Goal: Information Seeking & Learning: Learn about a topic

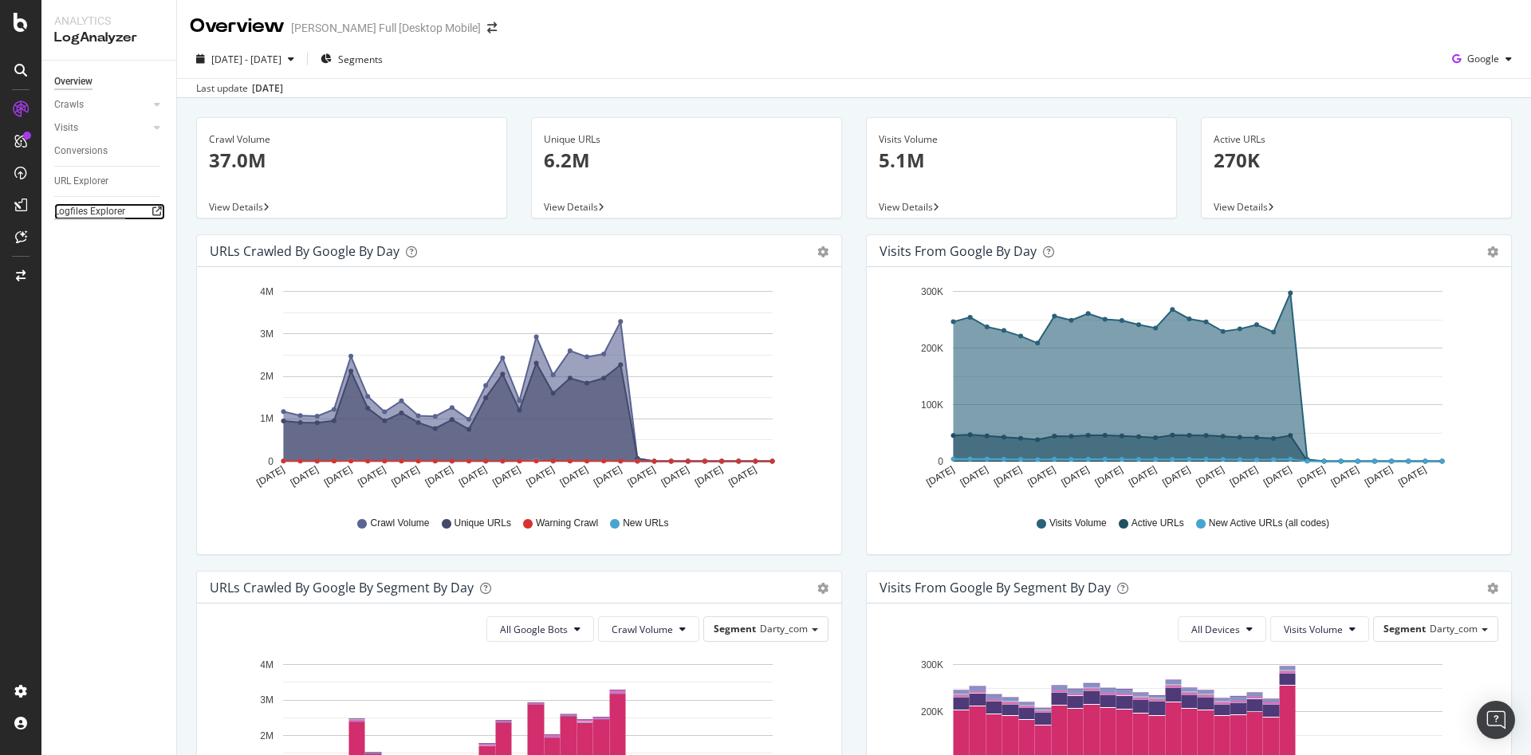
click at [84, 210] on div "Logfiles Explorer" at bounding box center [89, 211] width 71 height 17
click at [73, 106] on div "Crawls" at bounding box center [68, 104] width 29 height 17
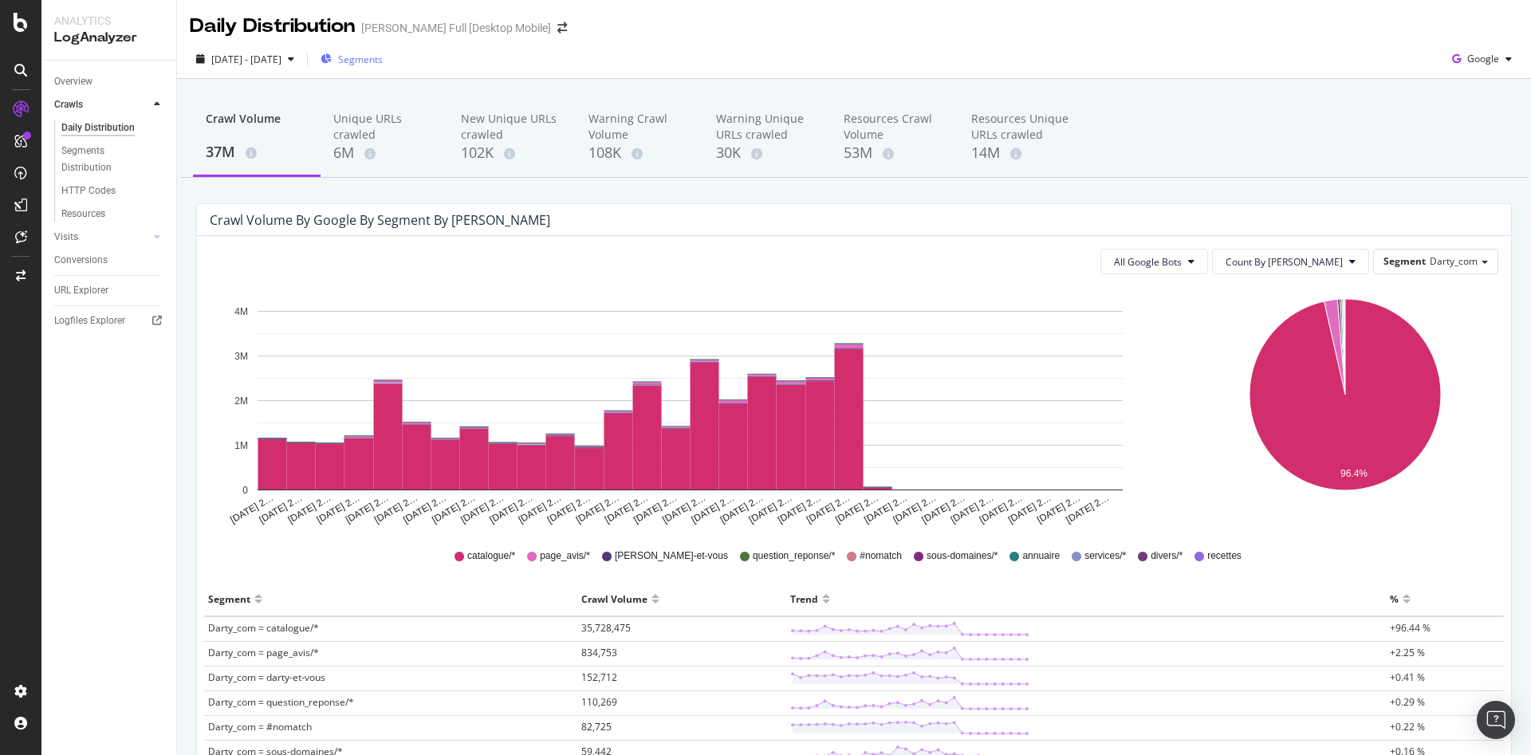
click at [383, 62] on span "Segments" at bounding box center [360, 60] width 45 height 14
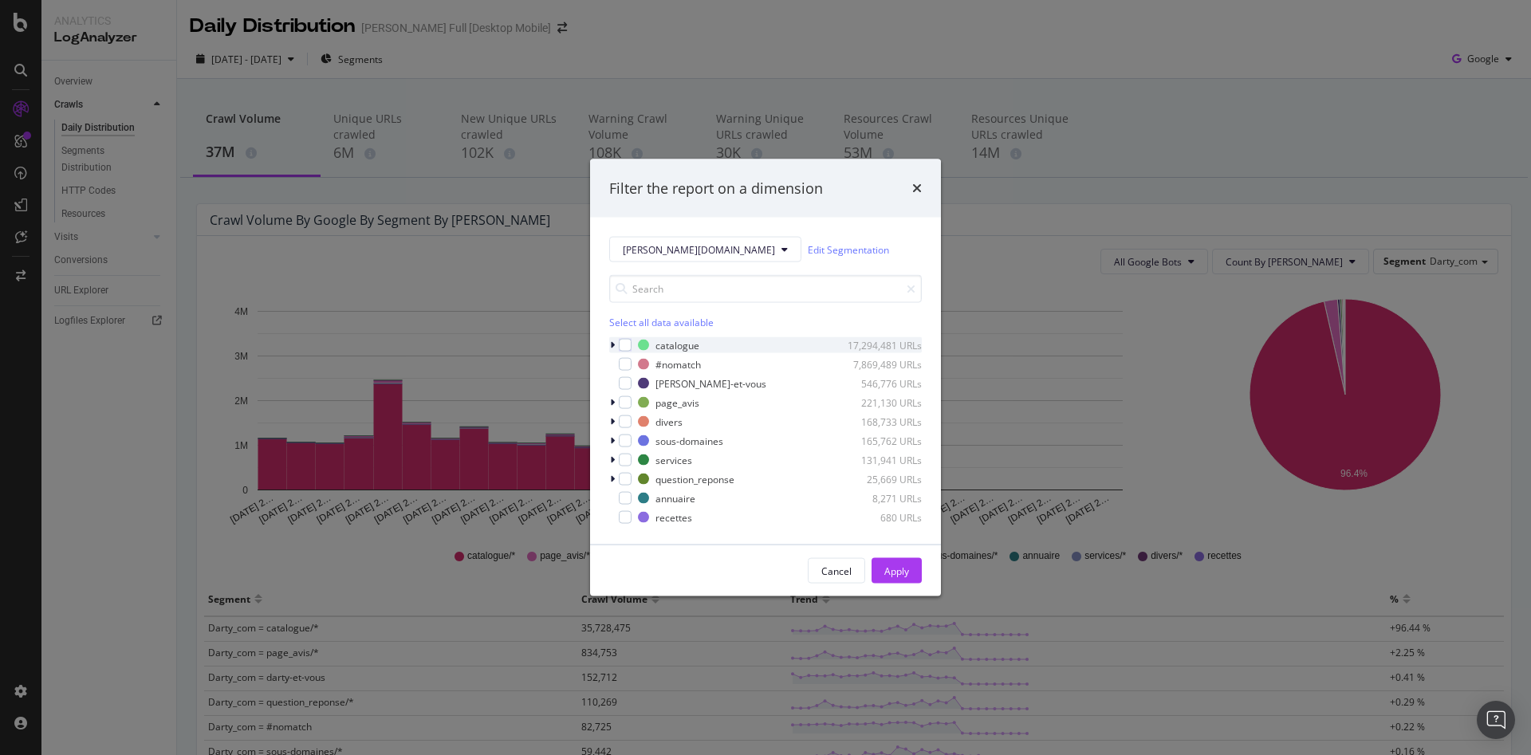
click at [612, 346] on icon "modal" at bounding box center [612, 345] width 5 height 10
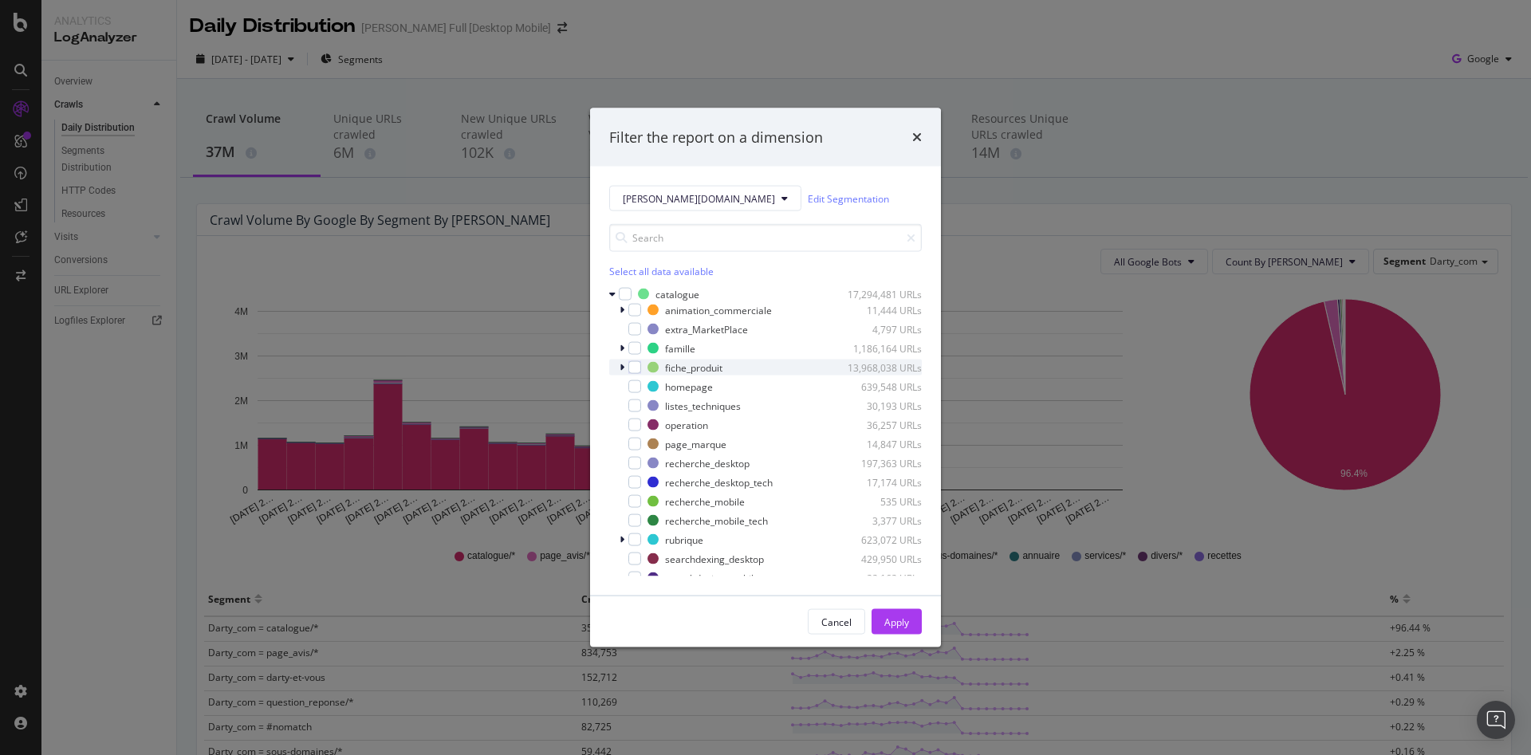
click at [623, 367] on icon "modal" at bounding box center [621, 368] width 5 height 10
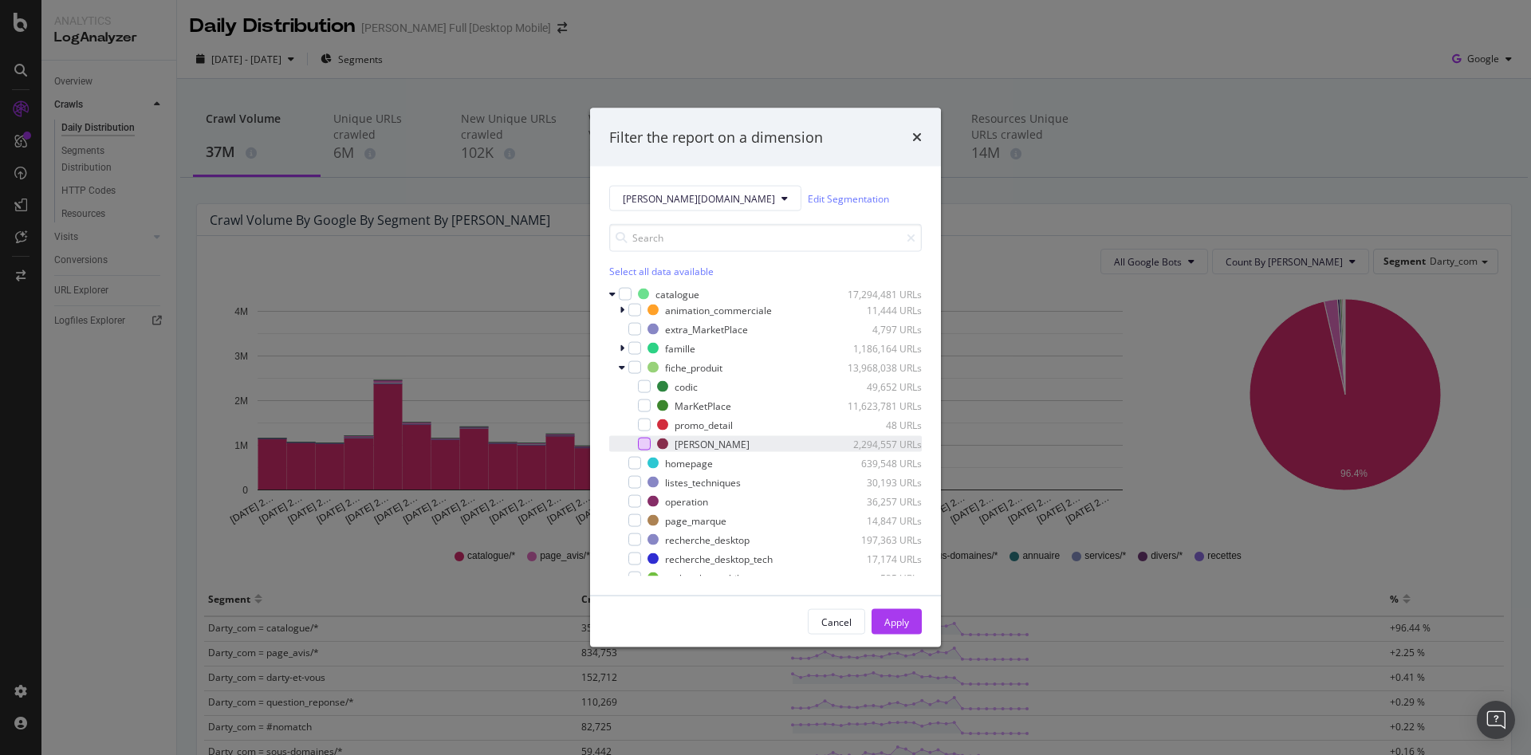
click at [647, 440] on div "modal" at bounding box center [644, 444] width 13 height 13
click at [888, 615] on div "Apply" at bounding box center [896, 622] width 25 height 14
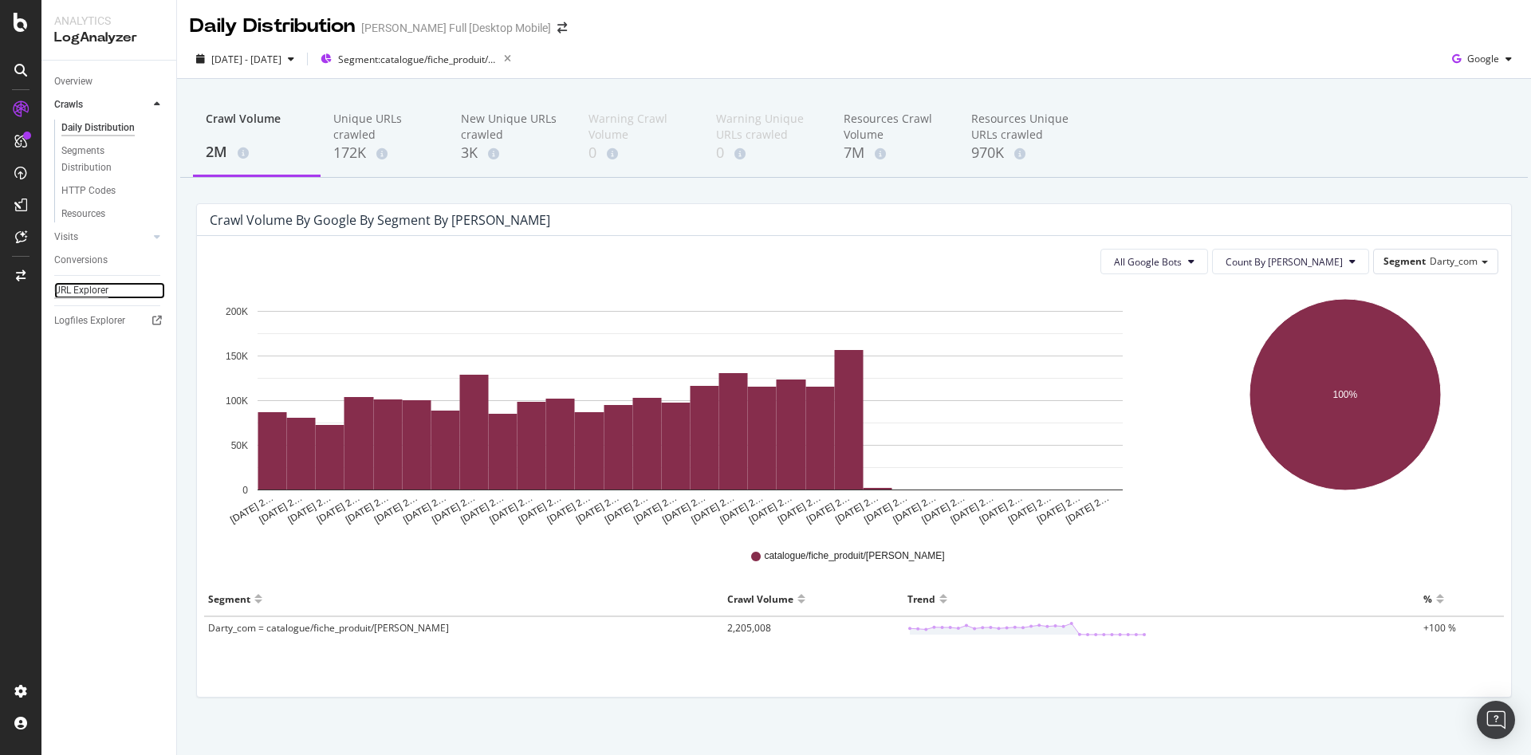
click at [89, 287] on div "URL Explorer" at bounding box center [81, 290] width 54 height 17
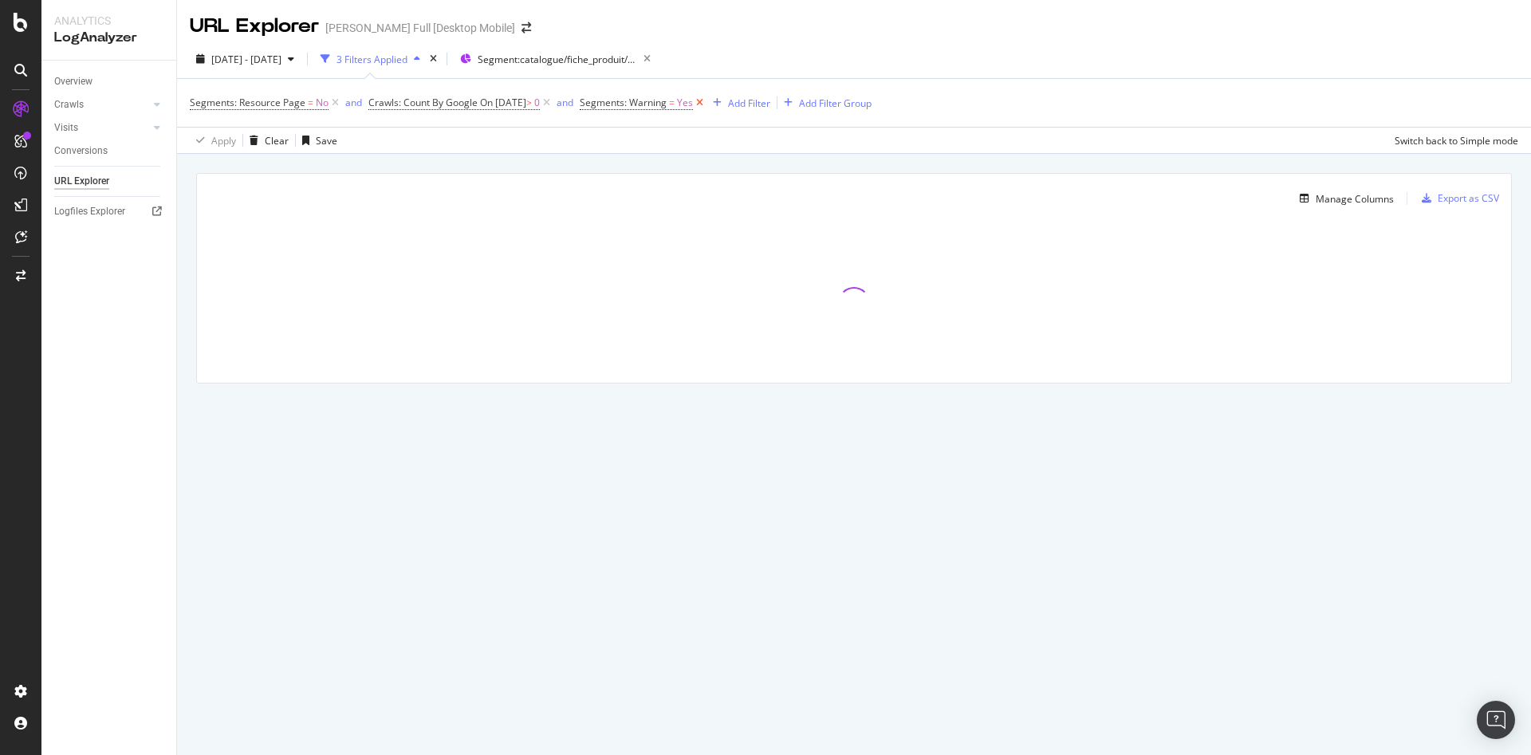
click at [706, 101] on icon at bounding box center [700, 103] width 14 height 16
click at [617, 105] on div "Add Filter" at bounding box center [596, 103] width 42 height 14
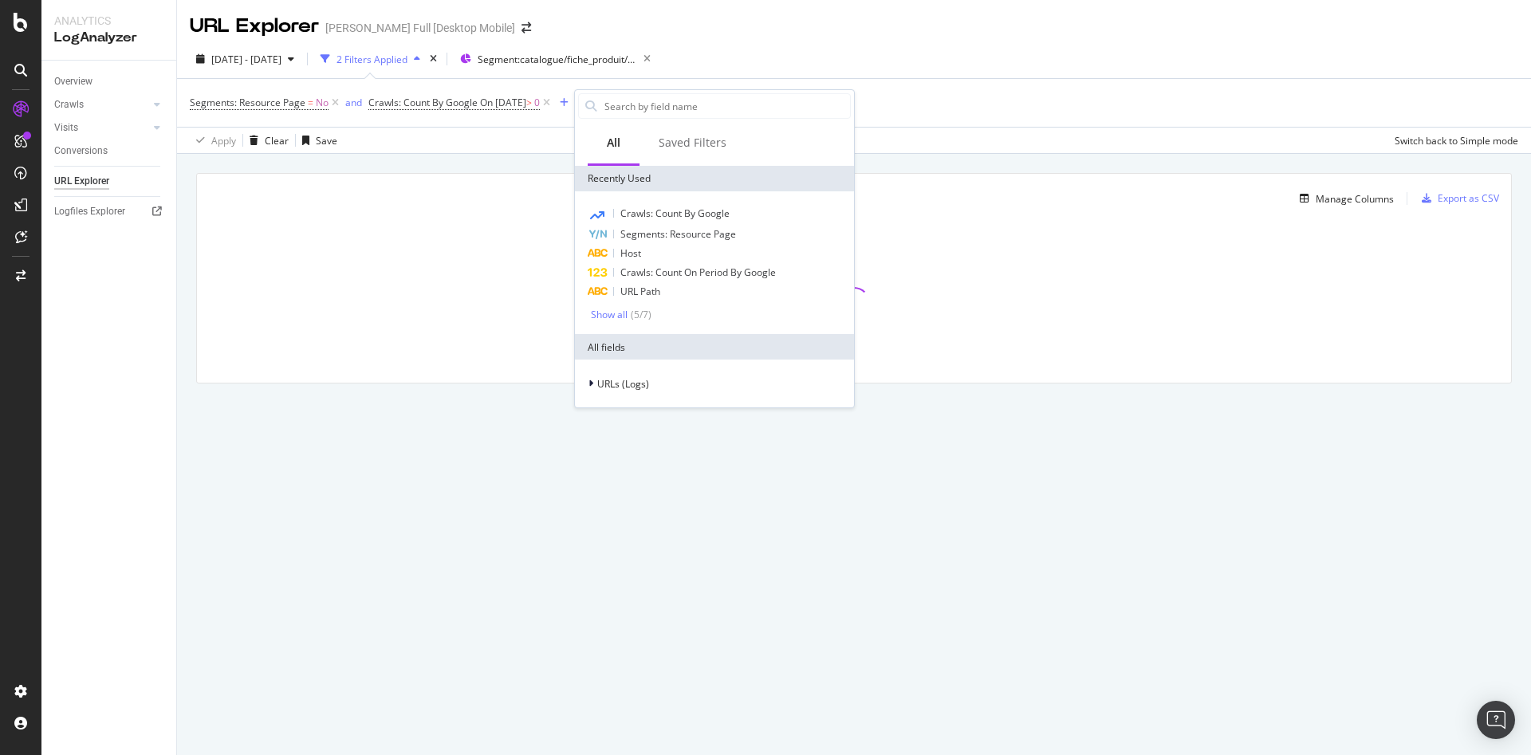
click at [635, 256] on span "Host" at bounding box center [630, 253] width 21 height 14
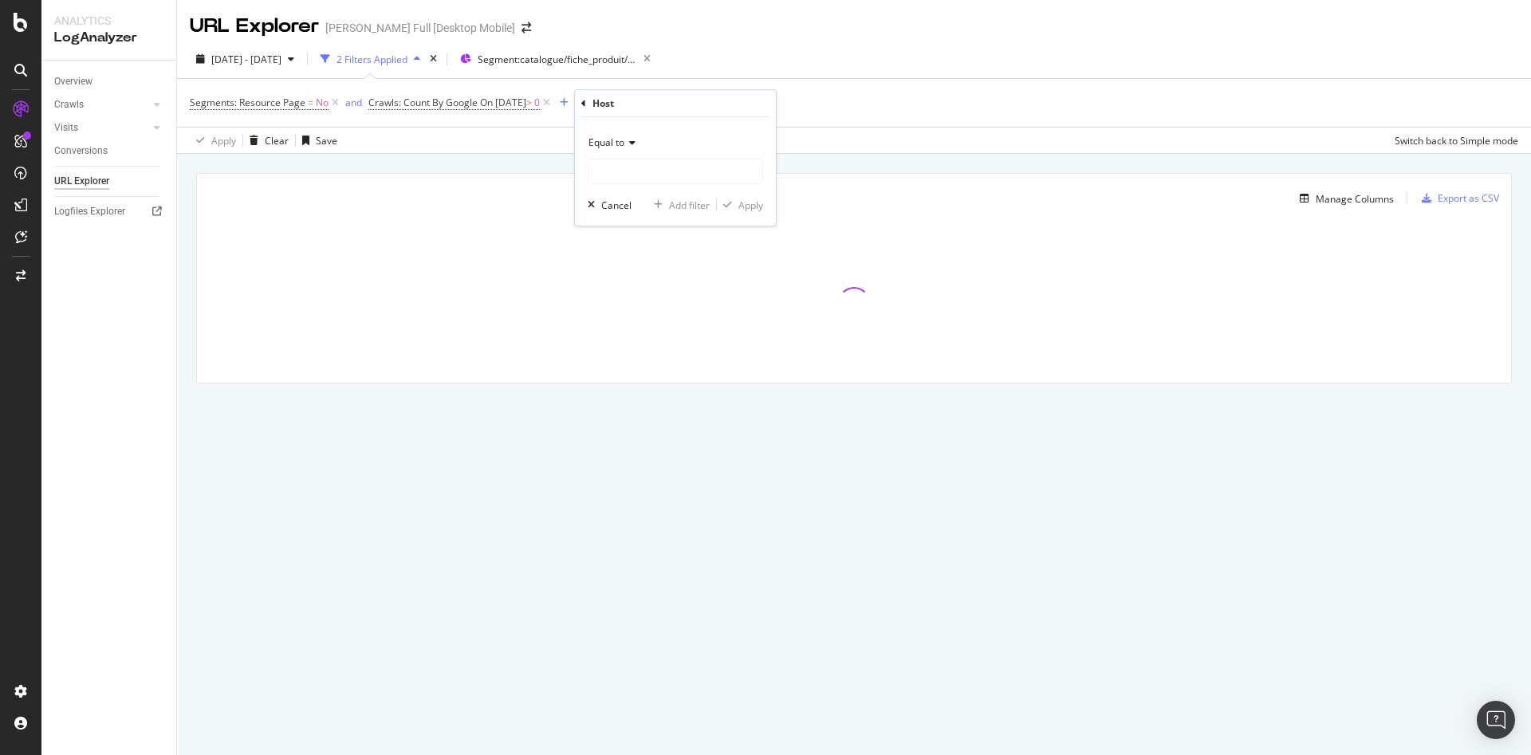
click at [627, 155] on div "Equal to" at bounding box center [675, 143] width 175 height 26
click at [627, 176] on span "Equal to" at bounding box center [614, 176] width 39 height 14
click at [629, 175] on input "text" at bounding box center [675, 172] width 174 height 26
click at [633, 176] on input "text" at bounding box center [675, 172] width 174 height 26
click at [632, 148] on div "Equal to" at bounding box center [675, 143] width 175 height 26
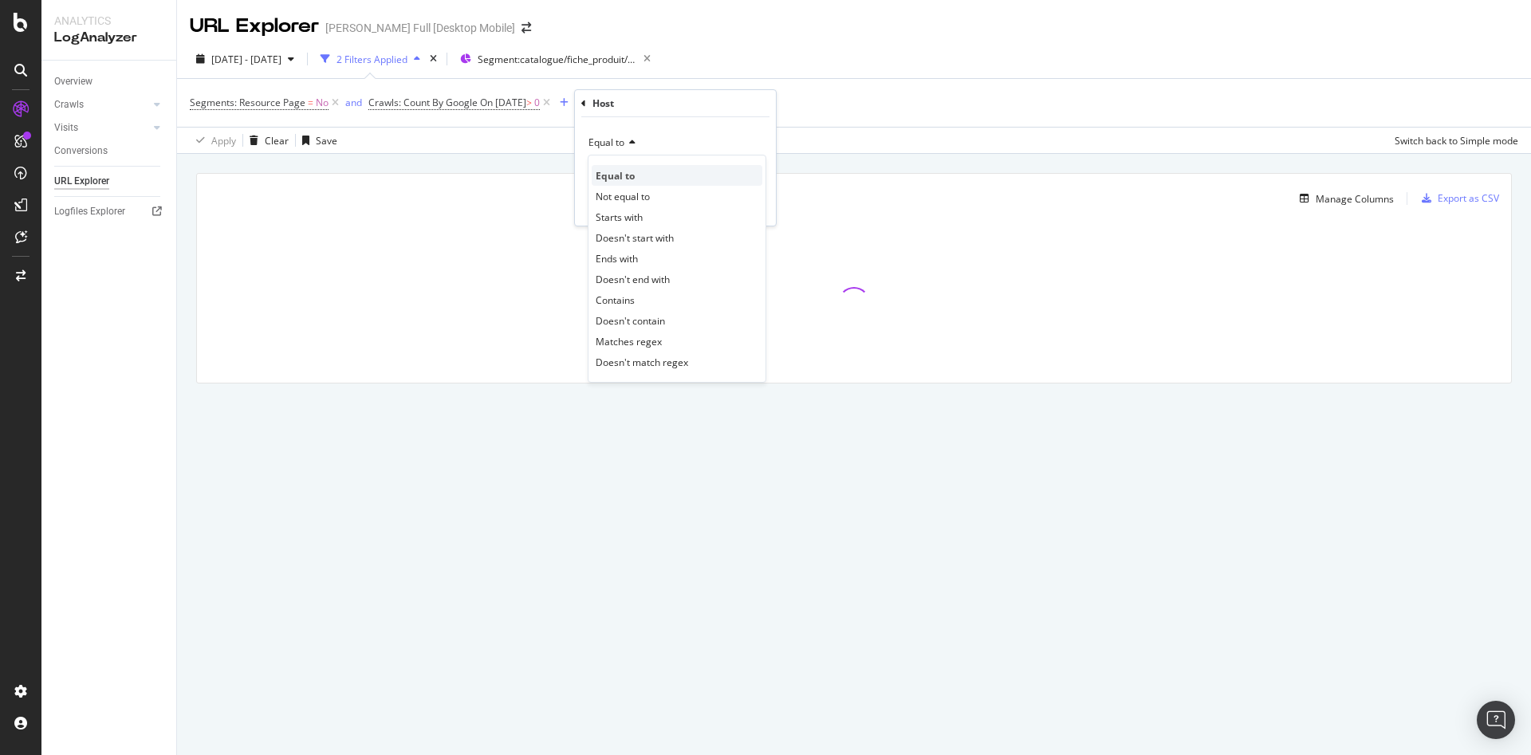
click at [627, 172] on span "Equal to" at bounding box center [614, 176] width 39 height 14
click at [651, 167] on input "text" at bounding box center [675, 172] width 174 height 26
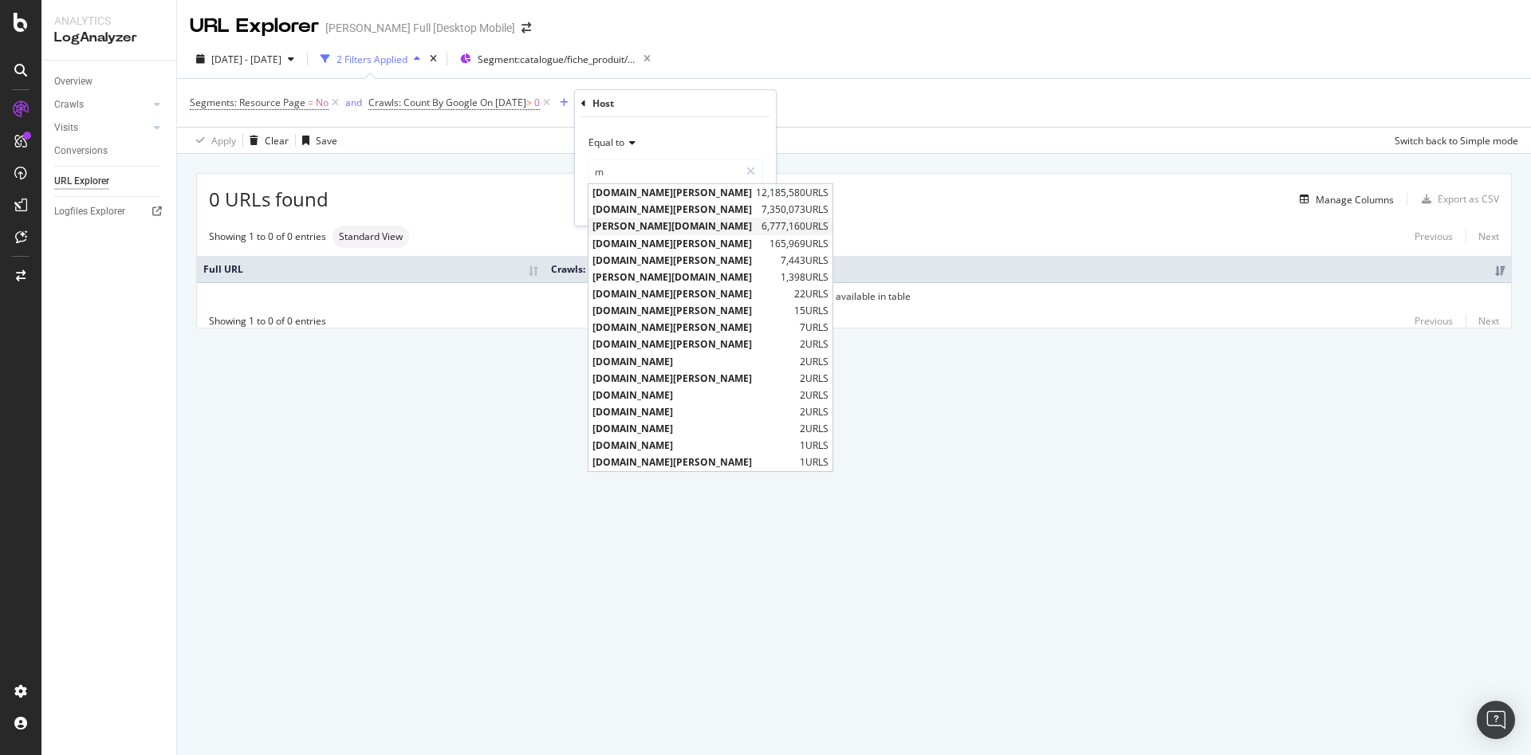
click at [655, 225] on span "m.darty.com" at bounding box center [674, 226] width 165 height 14
type input "m.darty.com"
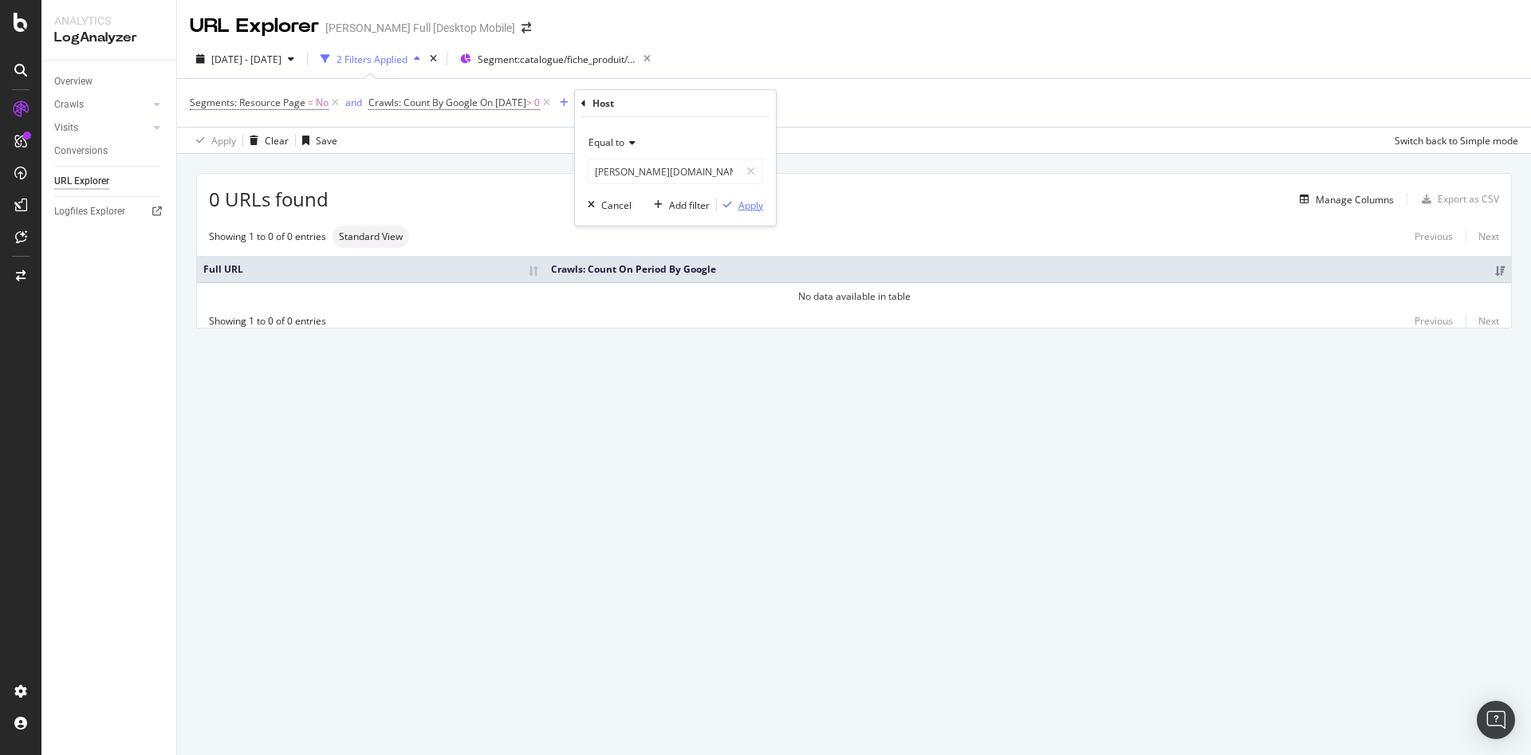
click at [741, 201] on div "Apply" at bounding box center [750, 205] width 25 height 14
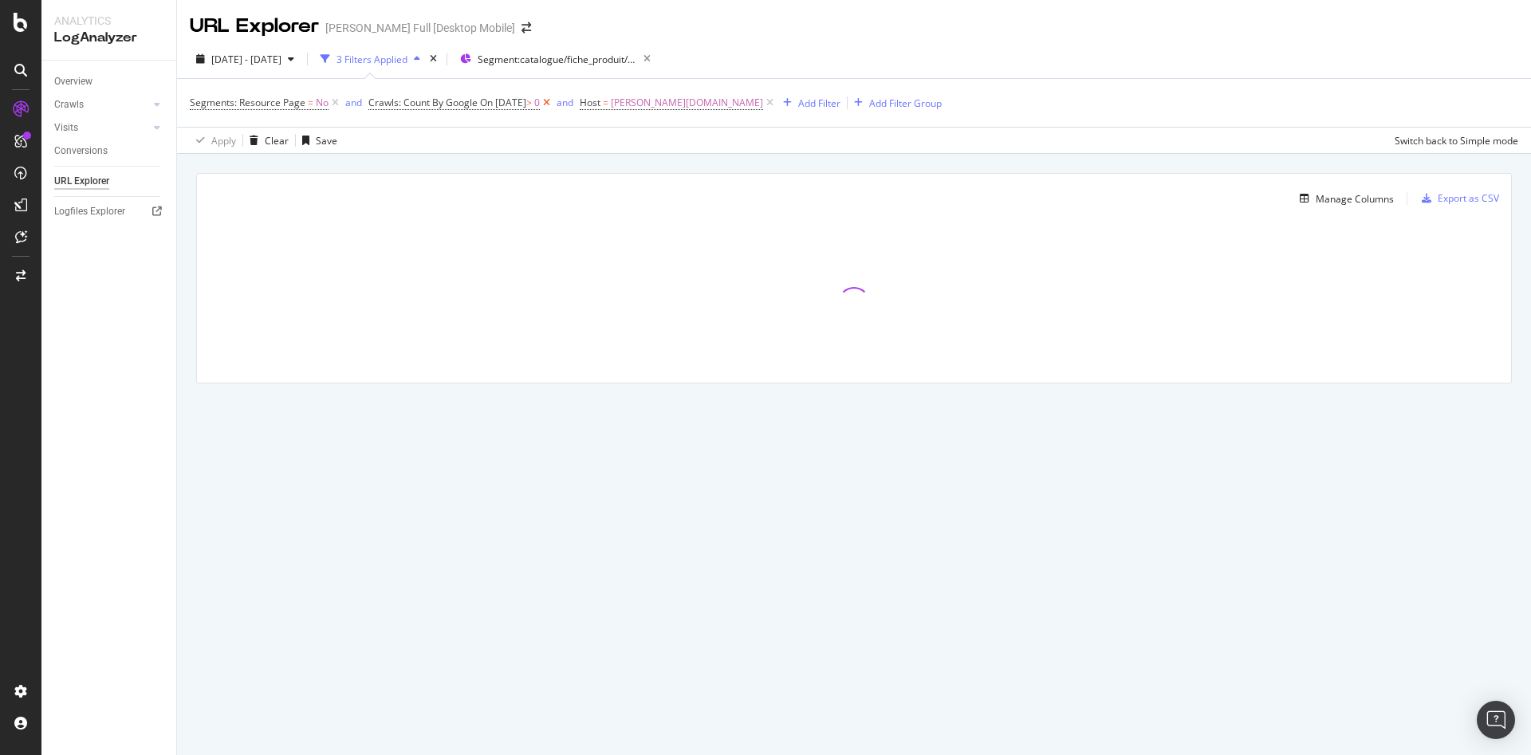
click at [553, 102] on icon at bounding box center [547, 103] width 14 height 16
click at [587, 99] on div "Add Filter" at bounding box center [608, 103] width 42 height 14
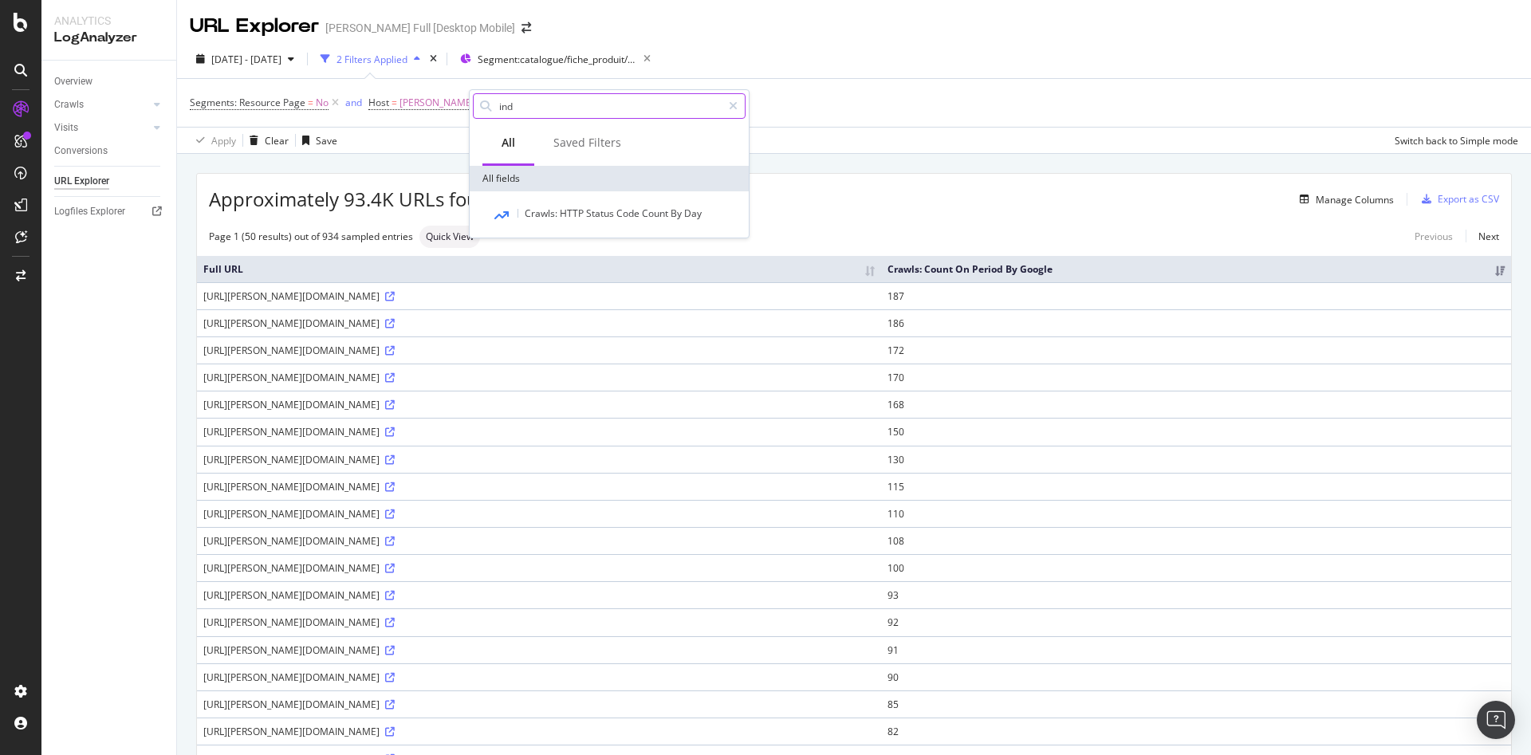
type input "inde"
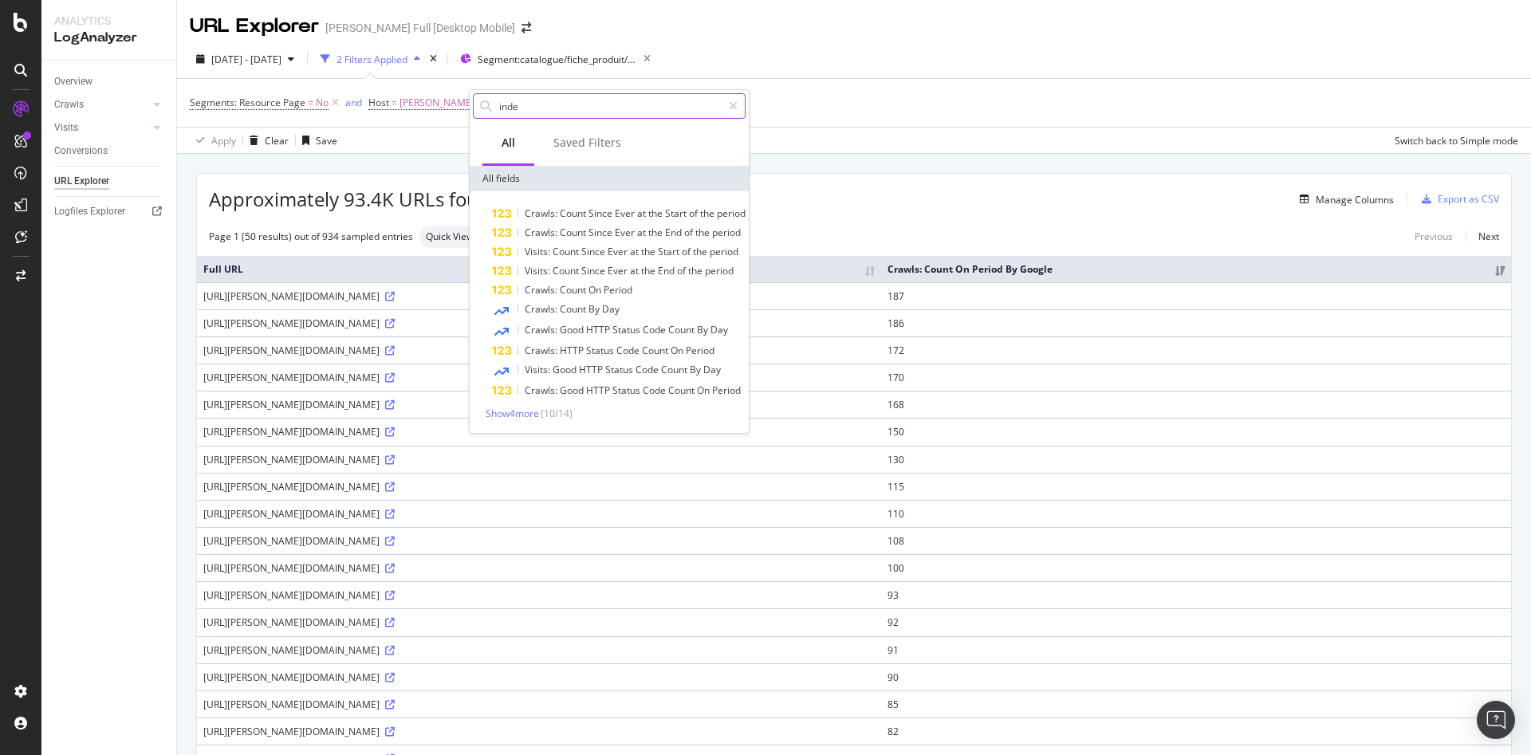
drag, startPoint x: 550, startPoint y: 113, endPoint x: 489, endPoint y: 108, distance: 60.8
click at [489, 108] on div "inde" at bounding box center [609, 106] width 273 height 26
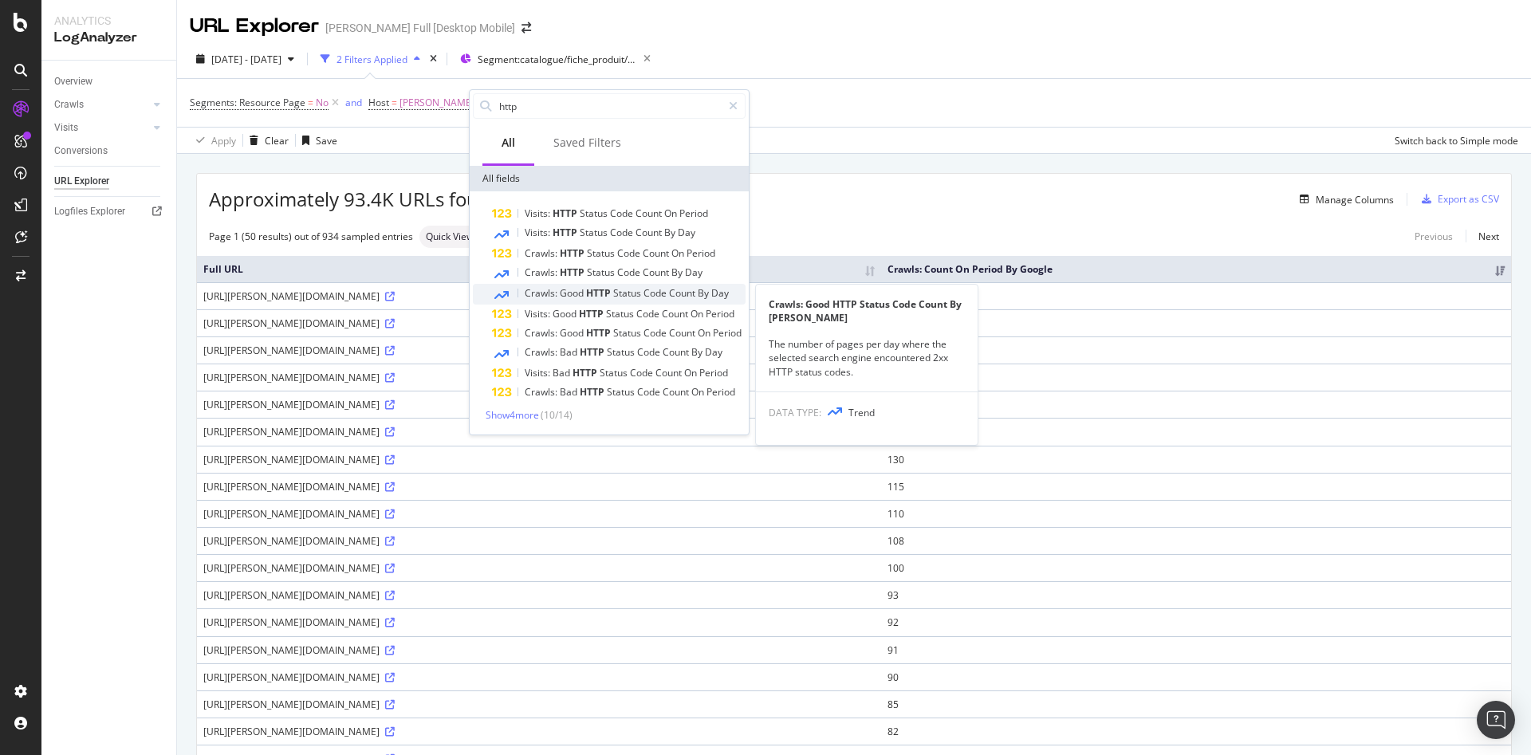
type input "http"
click at [704, 297] on span "By" at bounding box center [705, 293] width 14 height 14
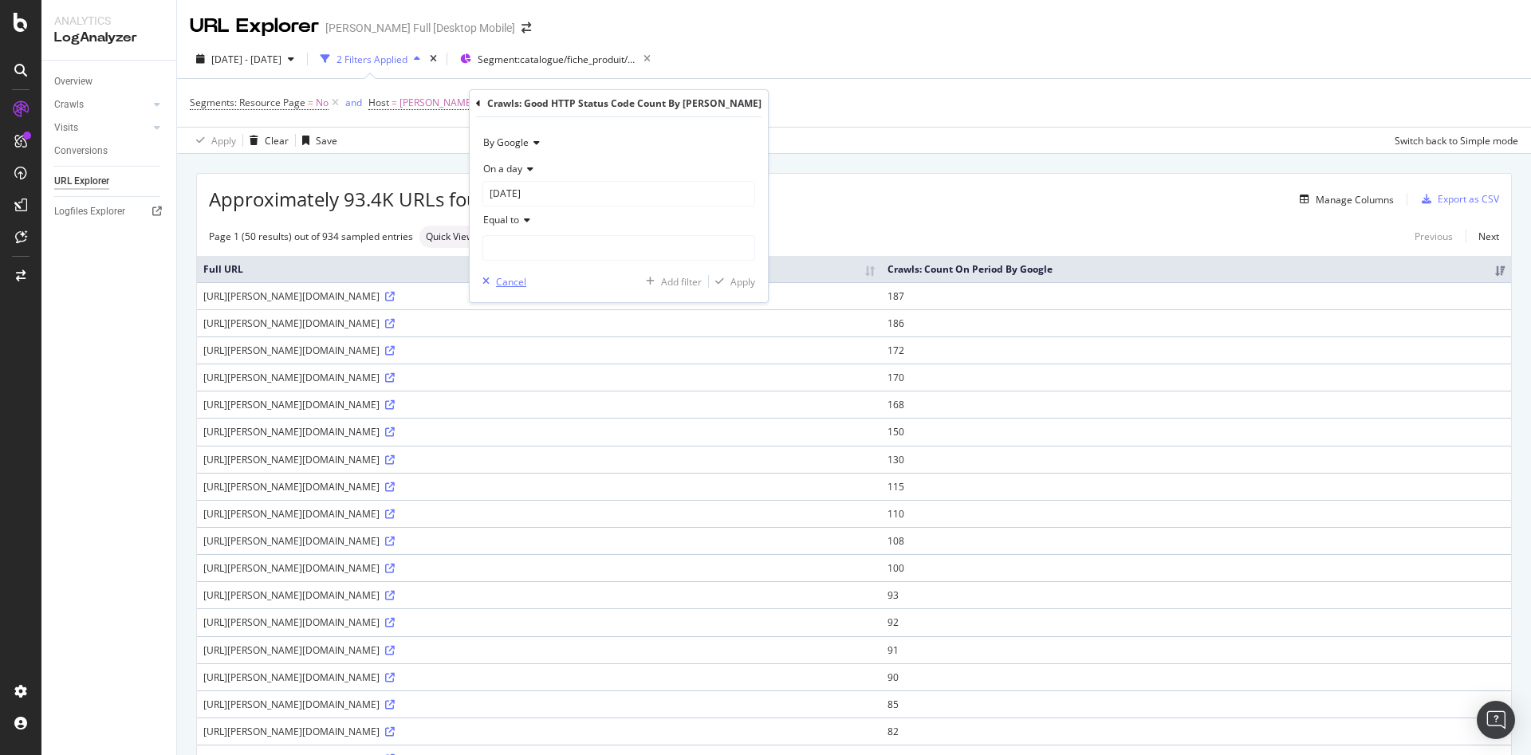
click at [509, 281] on div "Cancel" at bounding box center [511, 282] width 30 height 14
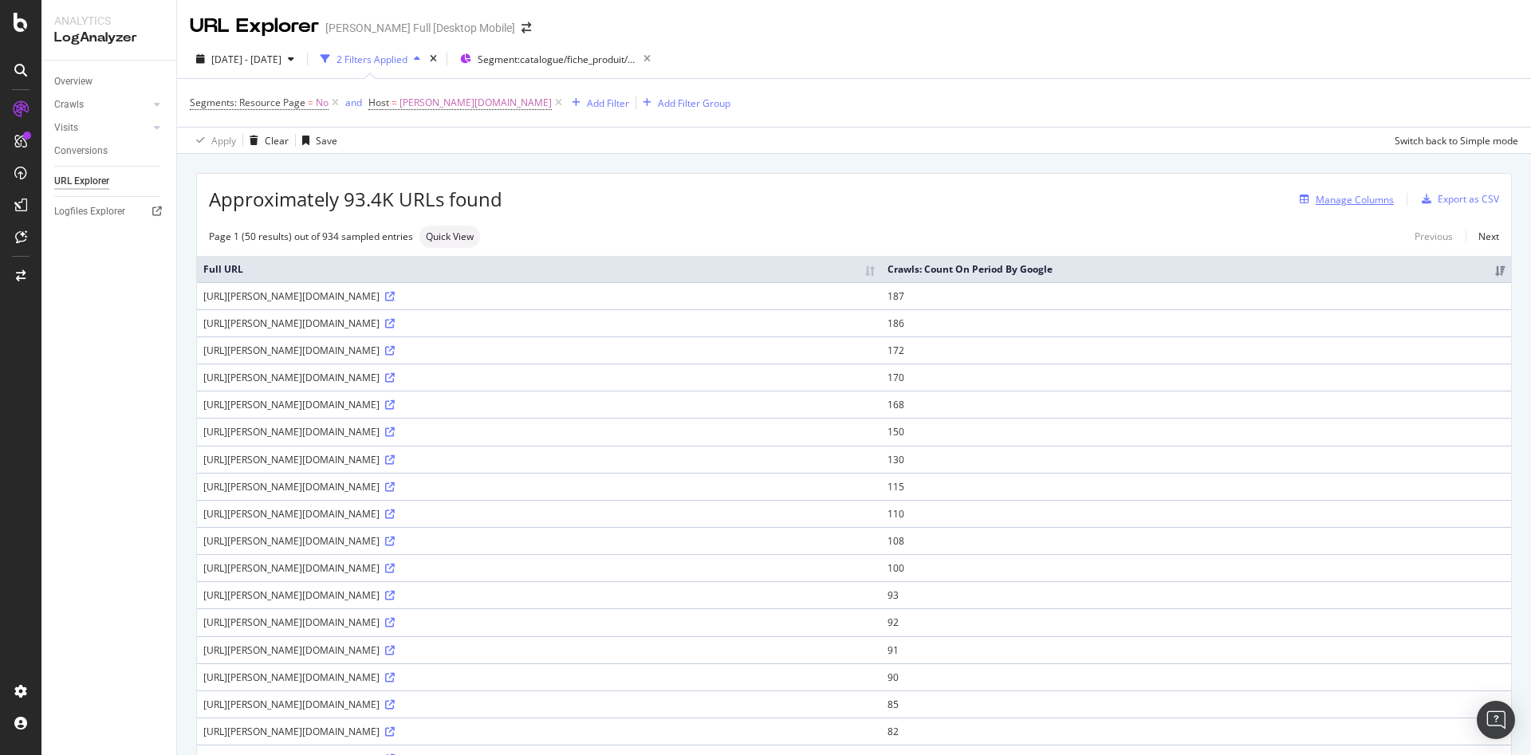
click at [1358, 195] on div "Manage Columns" at bounding box center [1354, 200] width 78 height 14
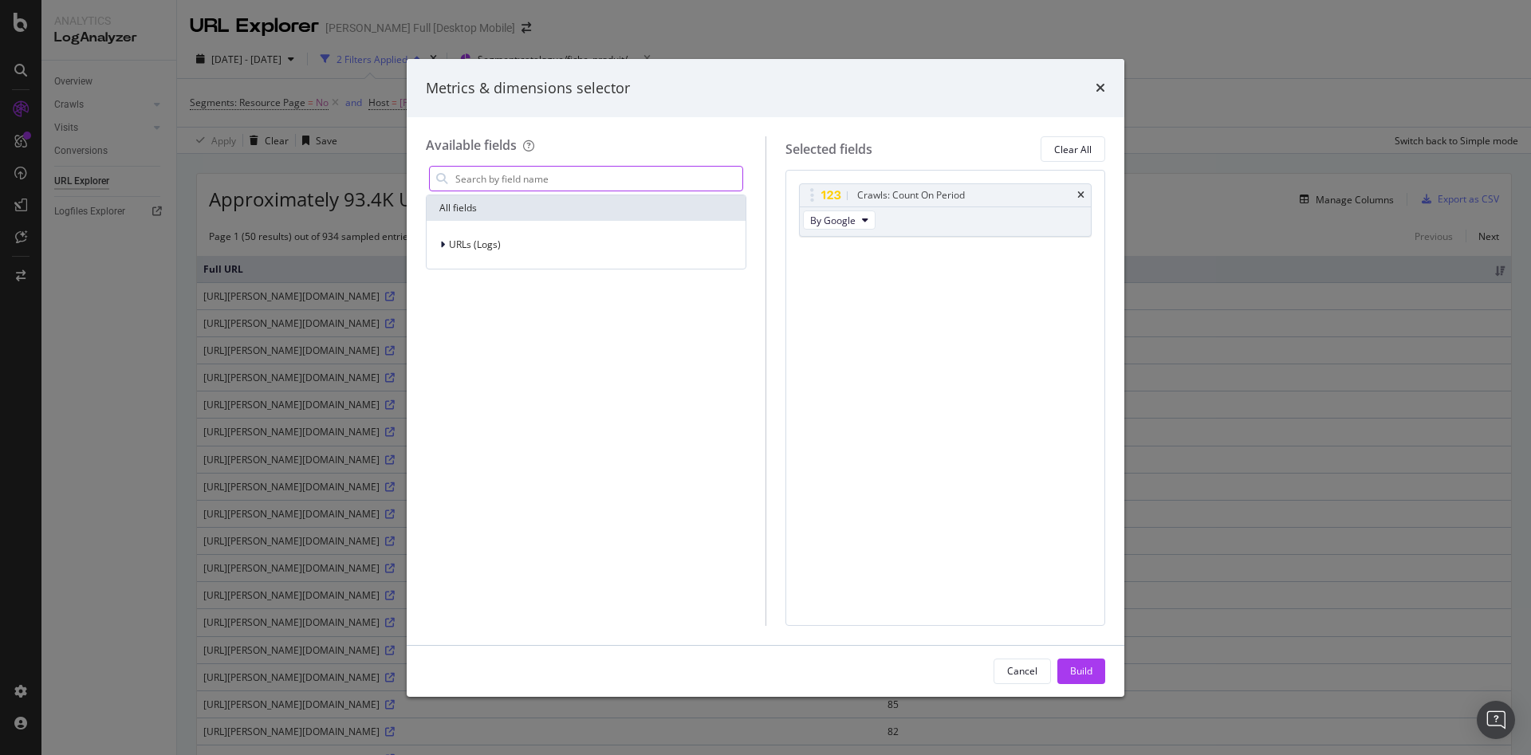
click at [557, 173] on input "modal" at bounding box center [598, 179] width 289 height 24
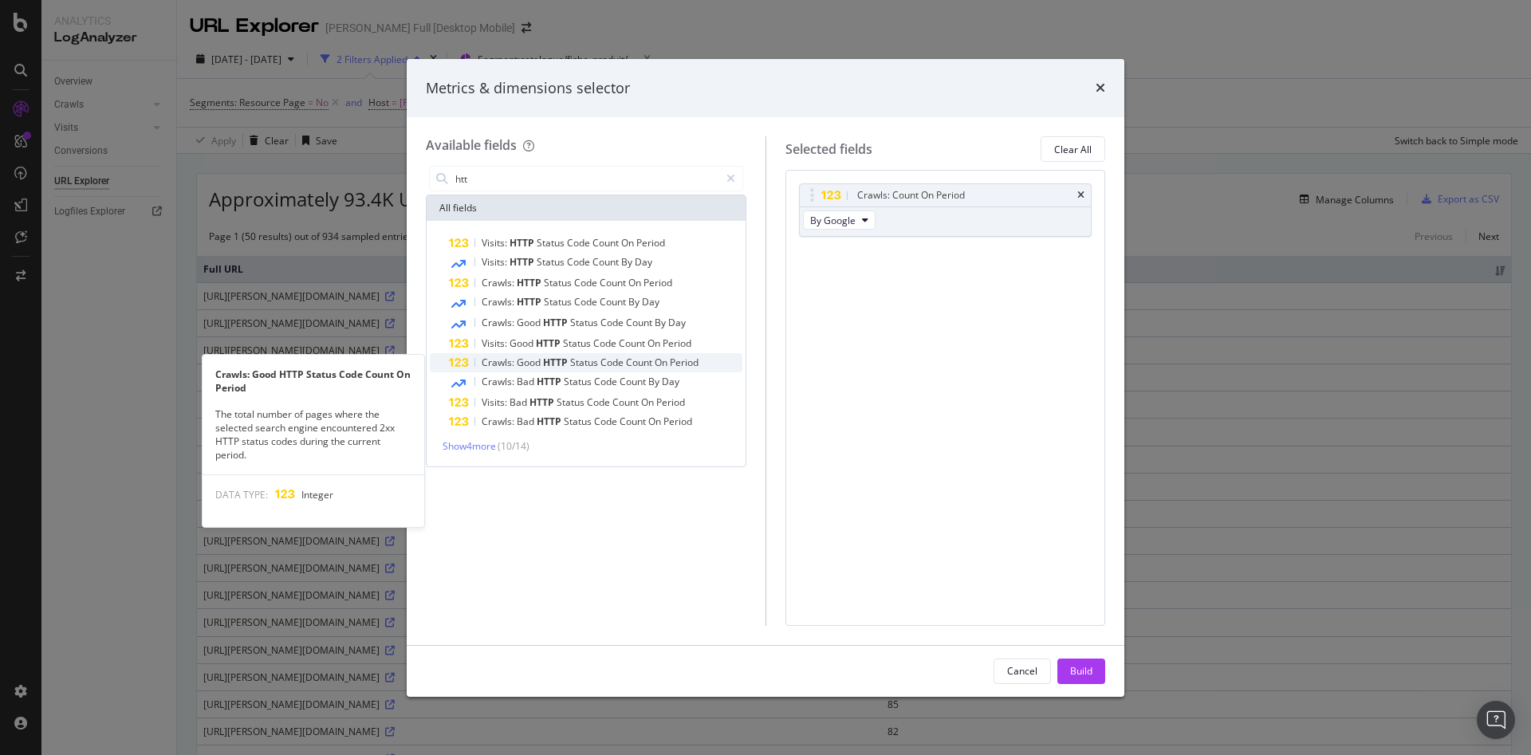
type input "htt"
click at [543, 365] on span "HTTP" at bounding box center [556, 363] width 27 height 14
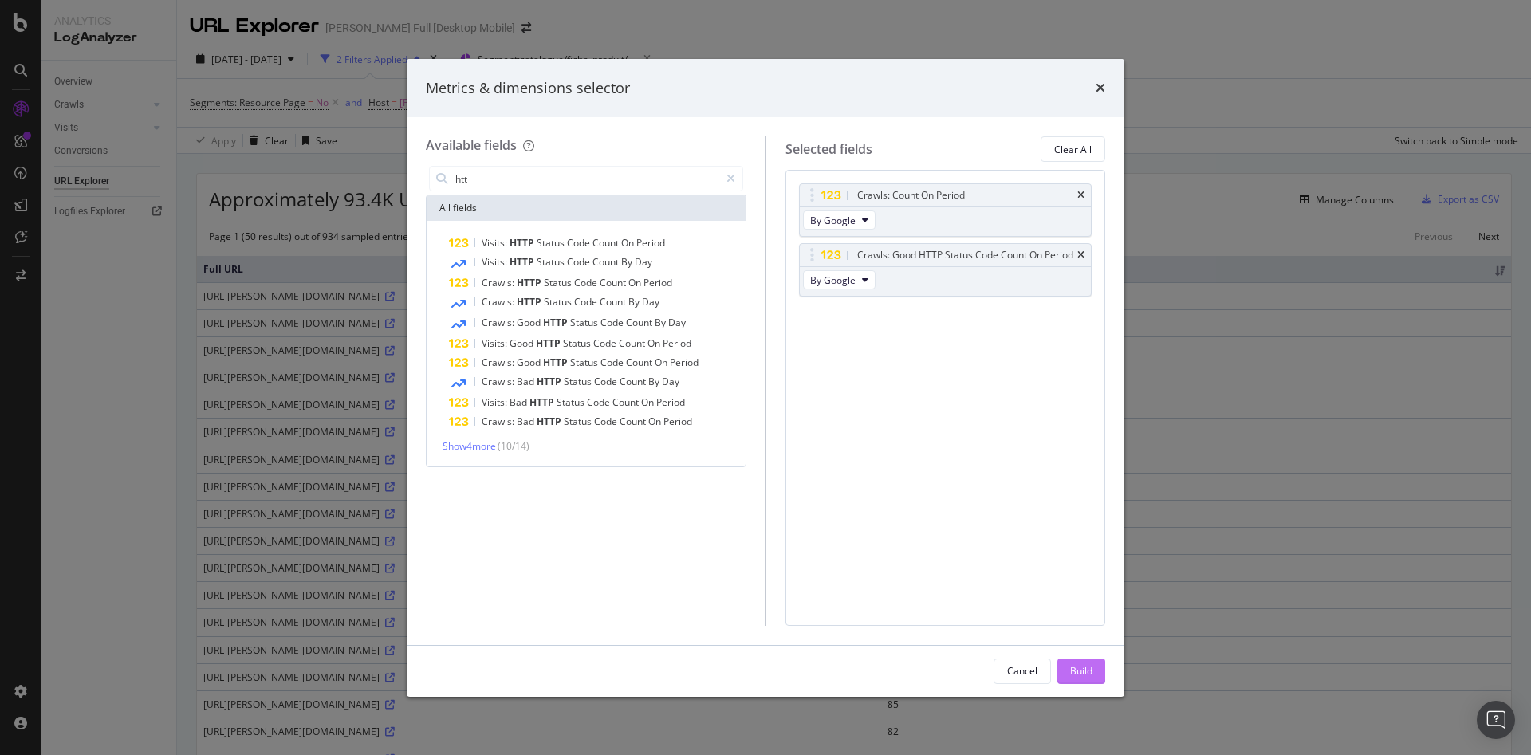
click at [1079, 674] on div "Build" at bounding box center [1081, 671] width 22 height 14
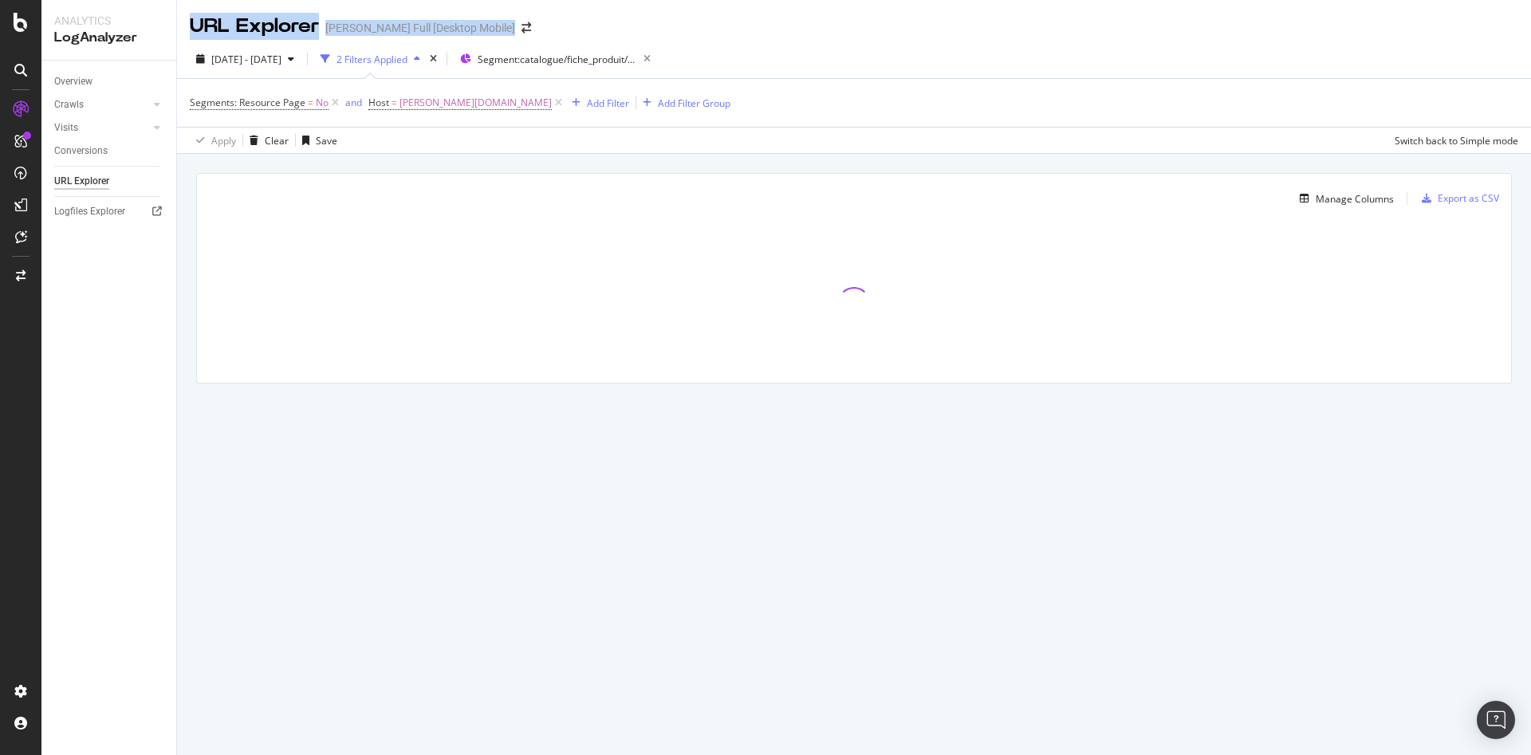
drag, startPoint x: 191, startPoint y: 27, endPoint x: 611, endPoint y: 24, distance: 420.1
click at [611, 24] on div "URL Explorer Darty Full [Desktop Mobile]" at bounding box center [854, 20] width 1354 height 40
click at [716, 31] on div "URL Explorer Darty Full [Desktop Mobile]" at bounding box center [854, 20] width 1354 height 40
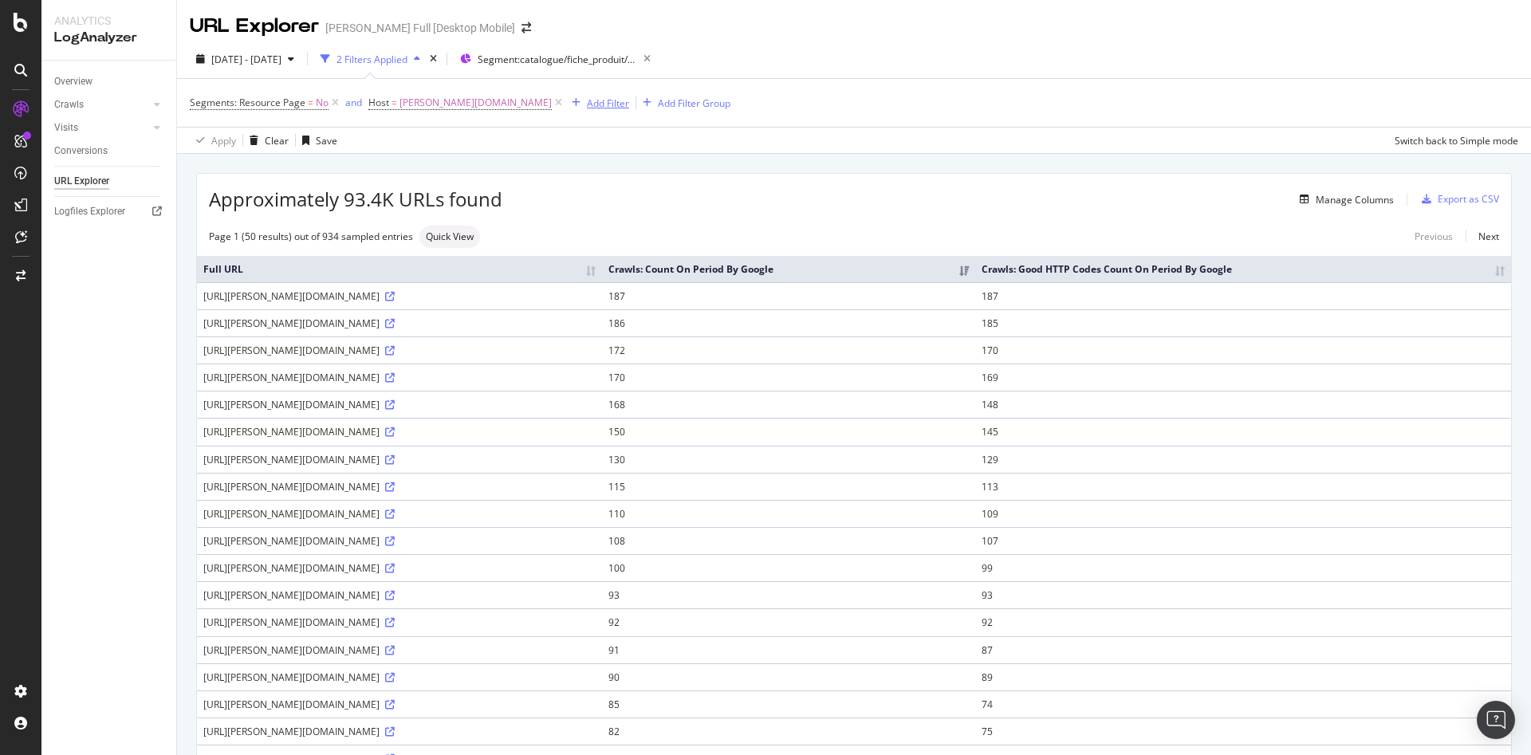
click at [587, 104] on div "Add Filter" at bounding box center [608, 103] width 42 height 14
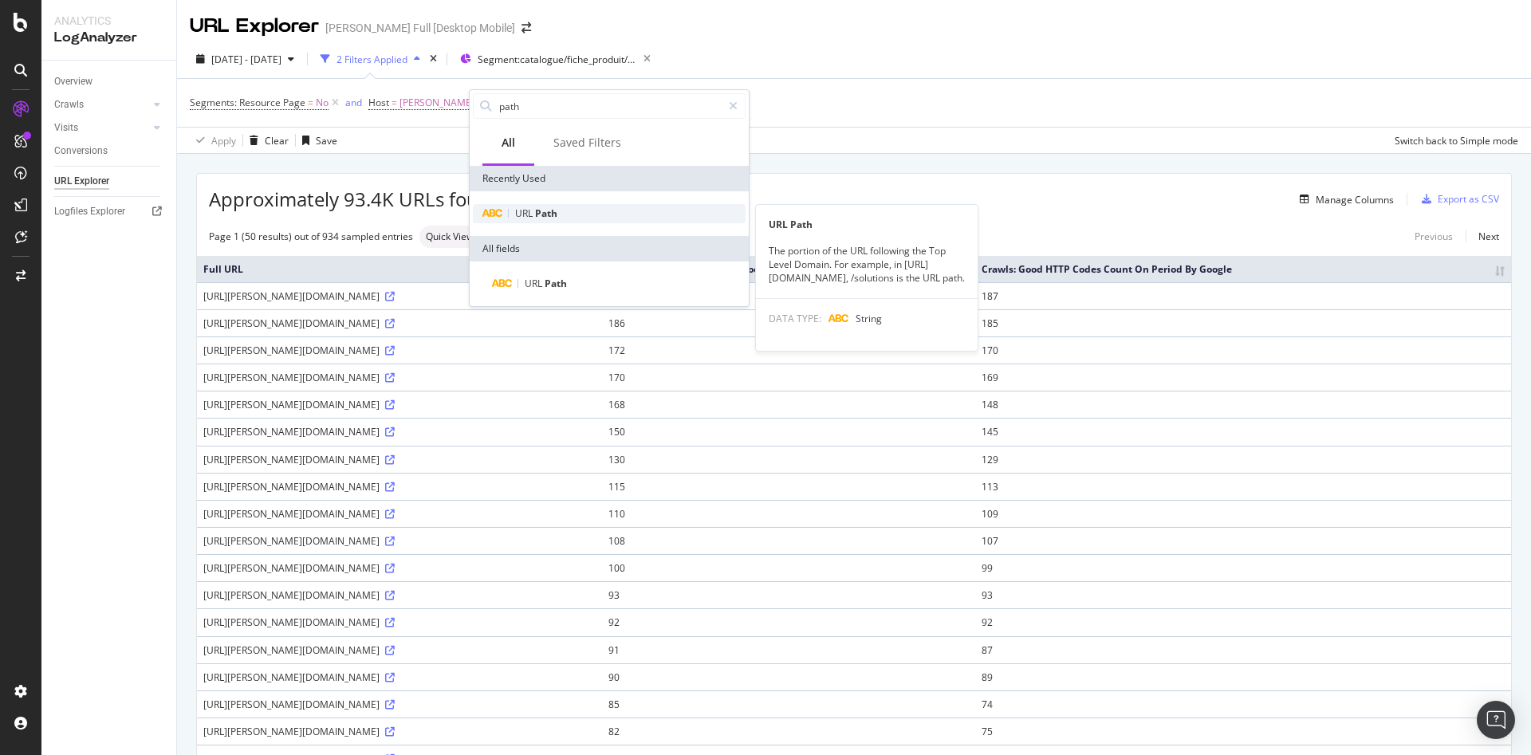
type input "path"
click at [553, 207] on span "Path" at bounding box center [546, 213] width 22 height 14
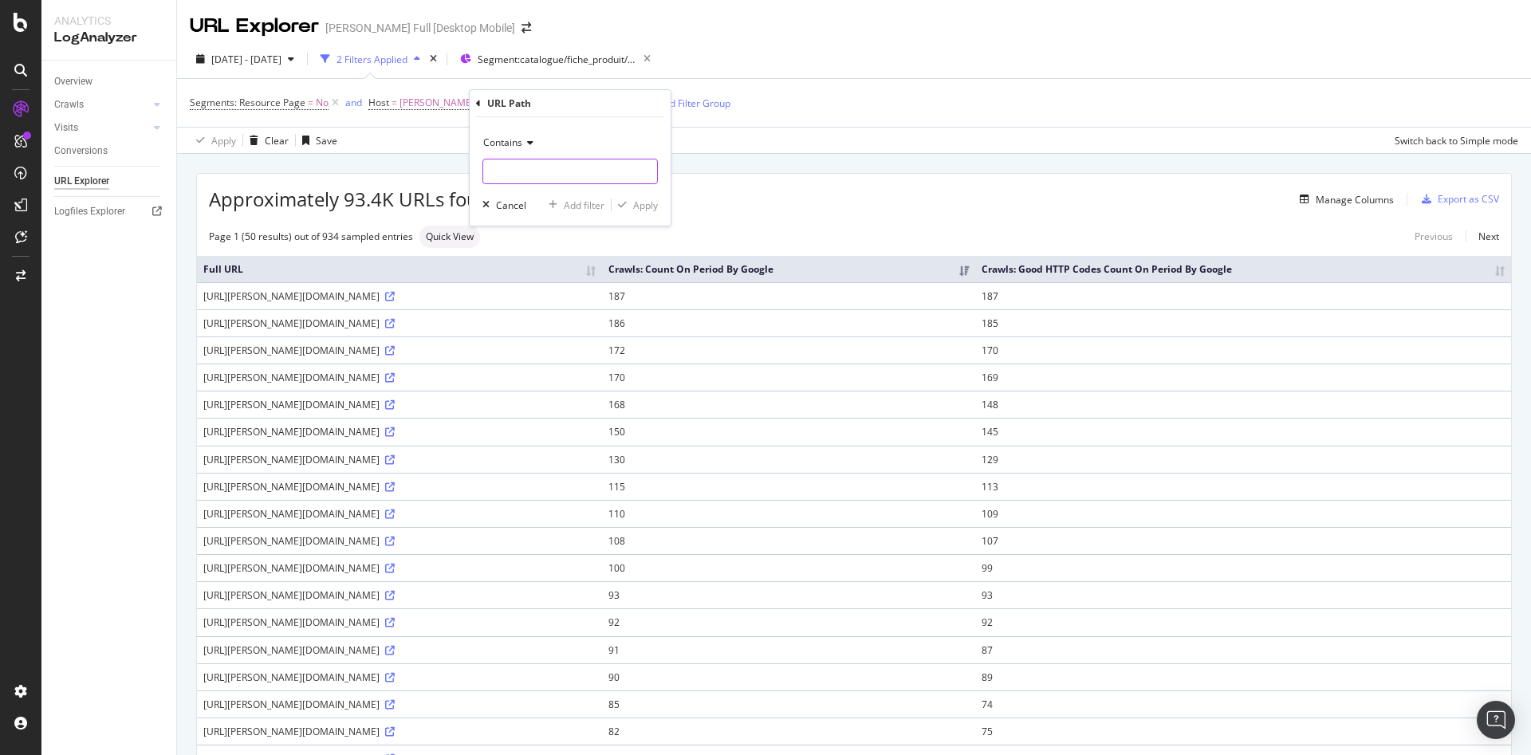
click at [532, 172] on input "text" at bounding box center [570, 172] width 174 height 26
type input "/m/"
click at [639, 205] on div "Apply" at bounding box center [645, 205] width 25 height 14
click at [719, 103] on div "Add Filter" at bounding box center [740, 103] width 42 height 14
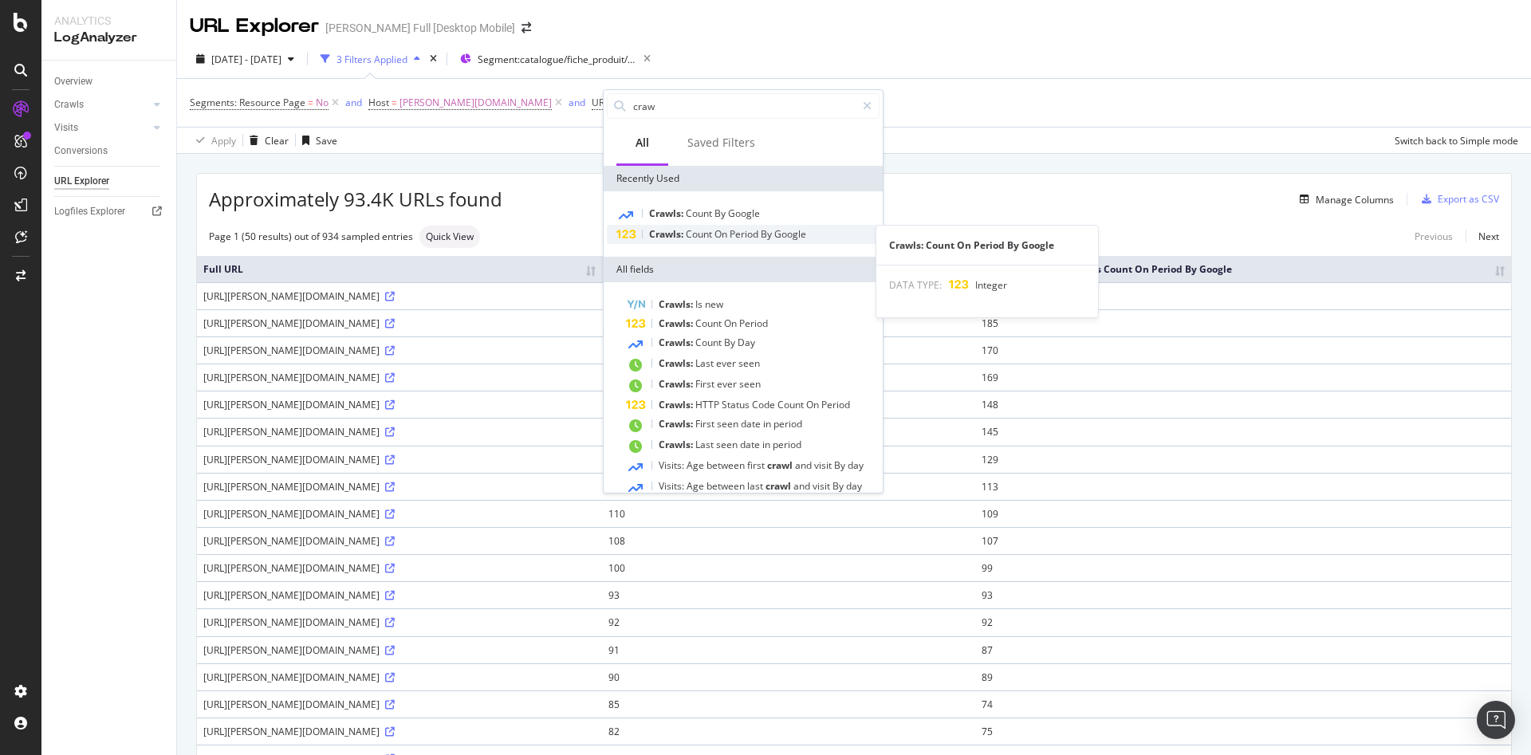
type input "craw"
click at [716, 234] on span "On" at bounding box center [721, 234] width 15 height 14
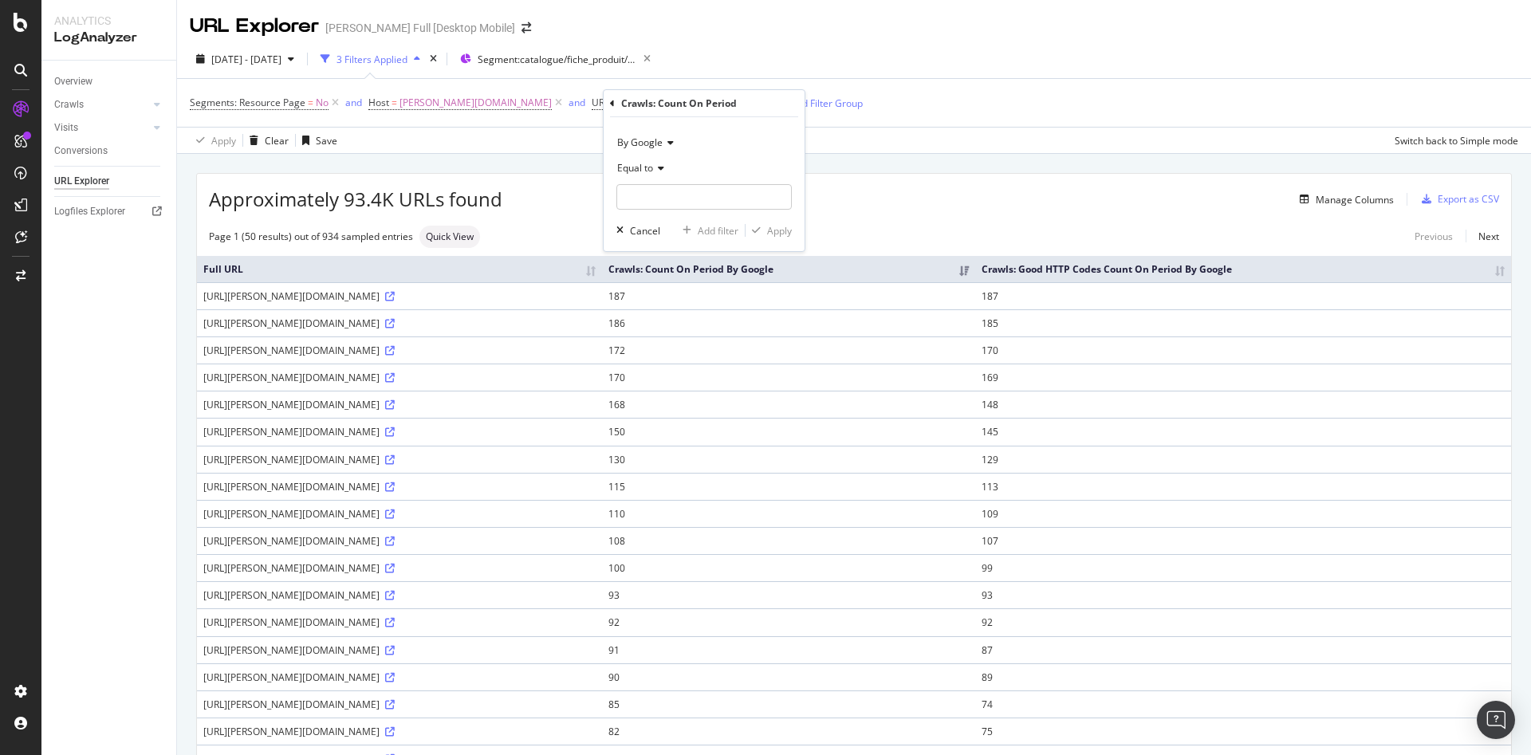
click at [661, 173] on icon at bounding box center [658, 168] width 11 height 10
click at [695, 277] on div "Greater than" at bounding box center [705, 283] width 171 height 21
click at [690, 204] on input "number" at bounding box center [703, 197] width 175 height 26
type input "50"
click at [775, 226] on div "Apply" at bounding box center [779, 231] width 25 height 14
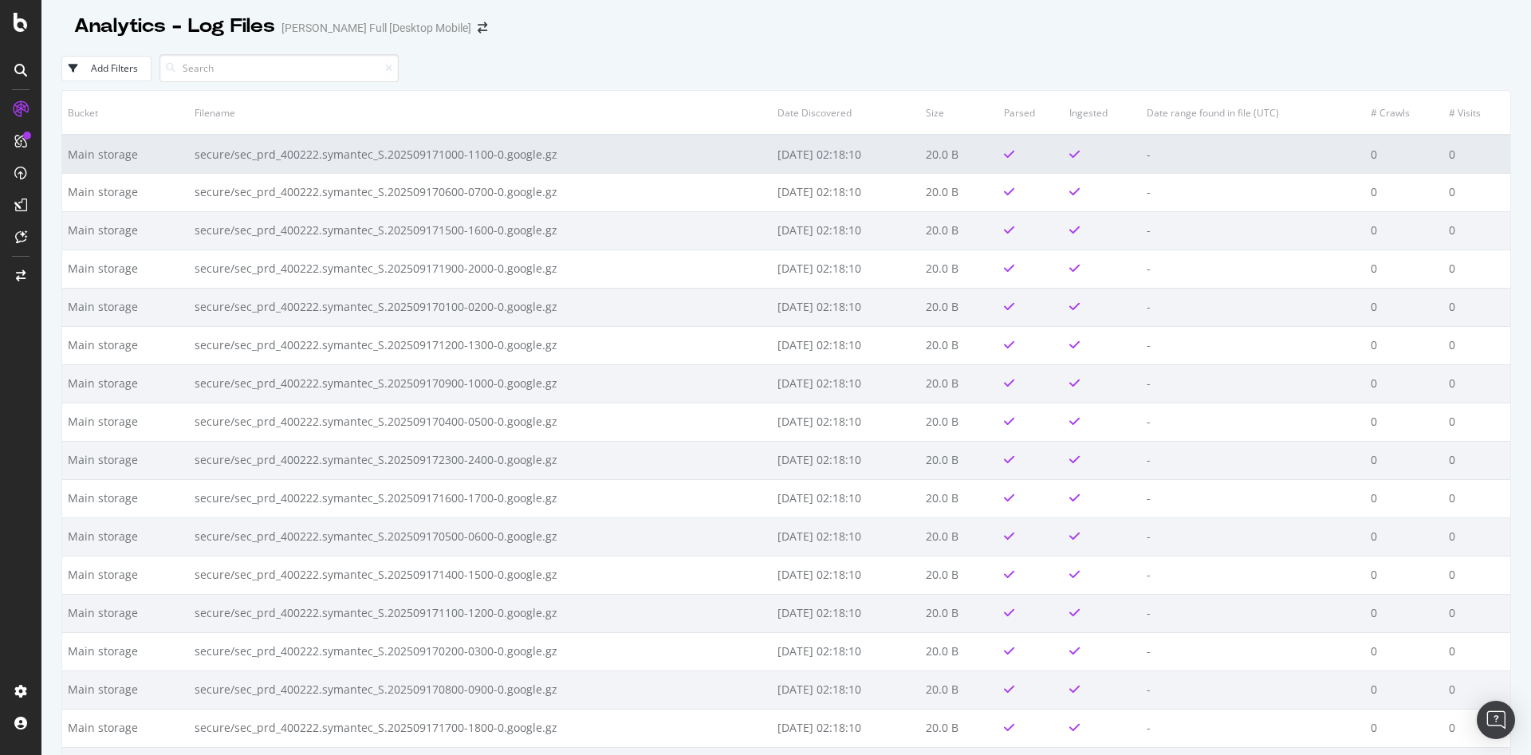
click at [481, 158] on td "secure/sec_prd_400222.symantec_S.202509171000-1100-0.google.gz" at bounding box center [480, 154] width 583 height 38
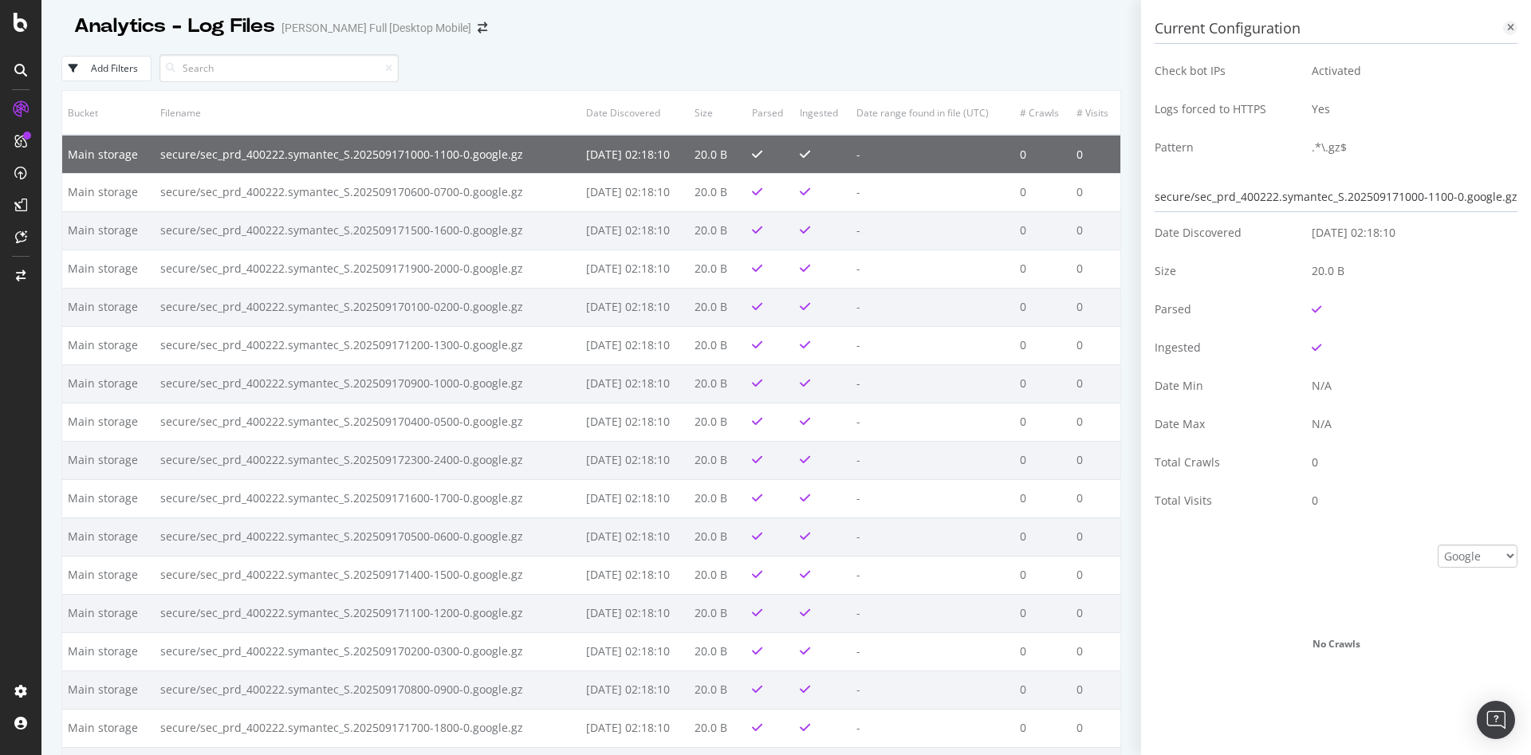
click at [1507, 28] on icon at bounding box center [1510, 28] width 7 height 10
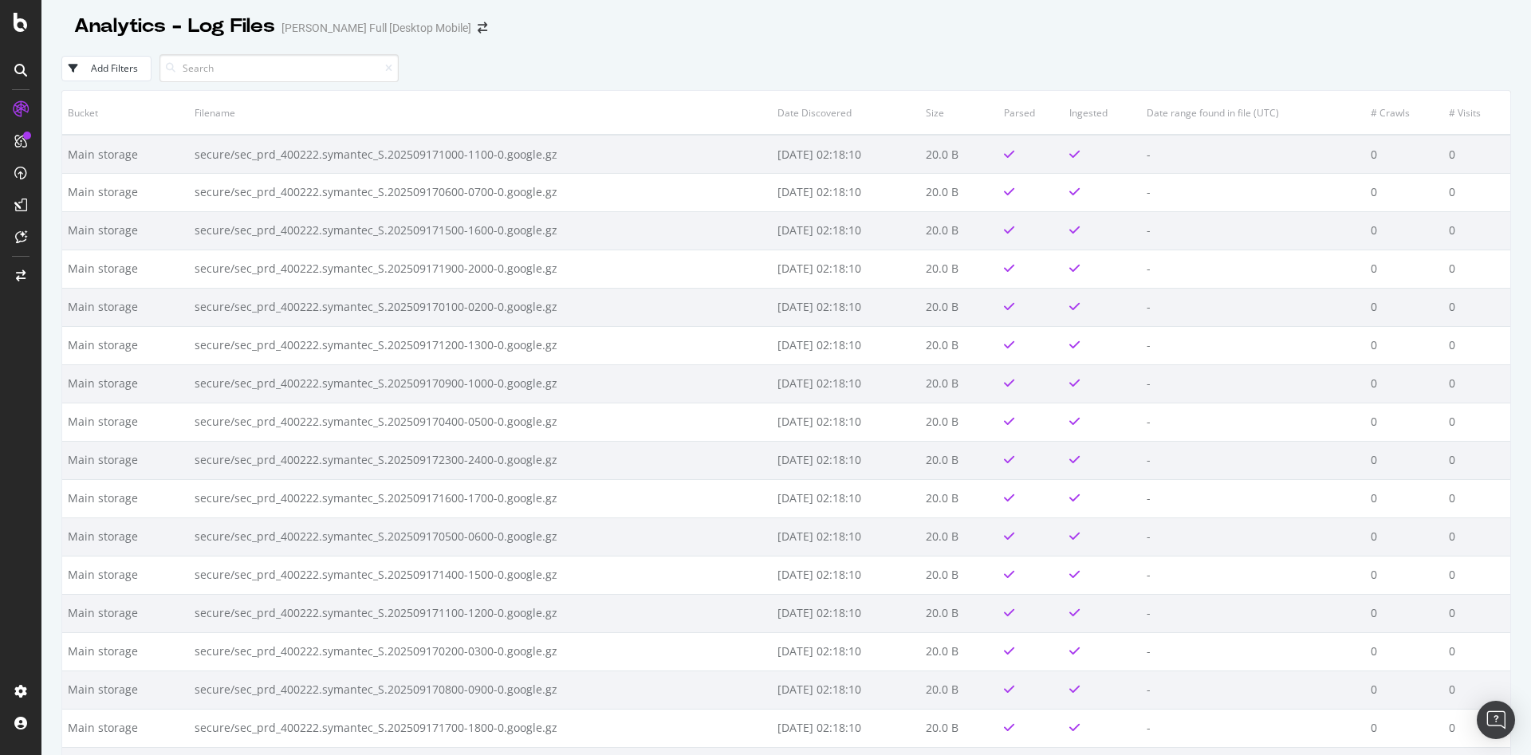
drag, startPoint x: 632, startPoint y: 135, endPoint x: 632, endPoint y: 116, distance: 18.3
drag, startPoint x: 632, startPoint y: 116, endPoint x: 621, endPoint y: 105, distance: 15.8
click at [621, 105] on th "Filename" at bounding box center [480, 113] width 583 height 44
